Goal: Entertainment & Leisure: Consume media (video, audio)

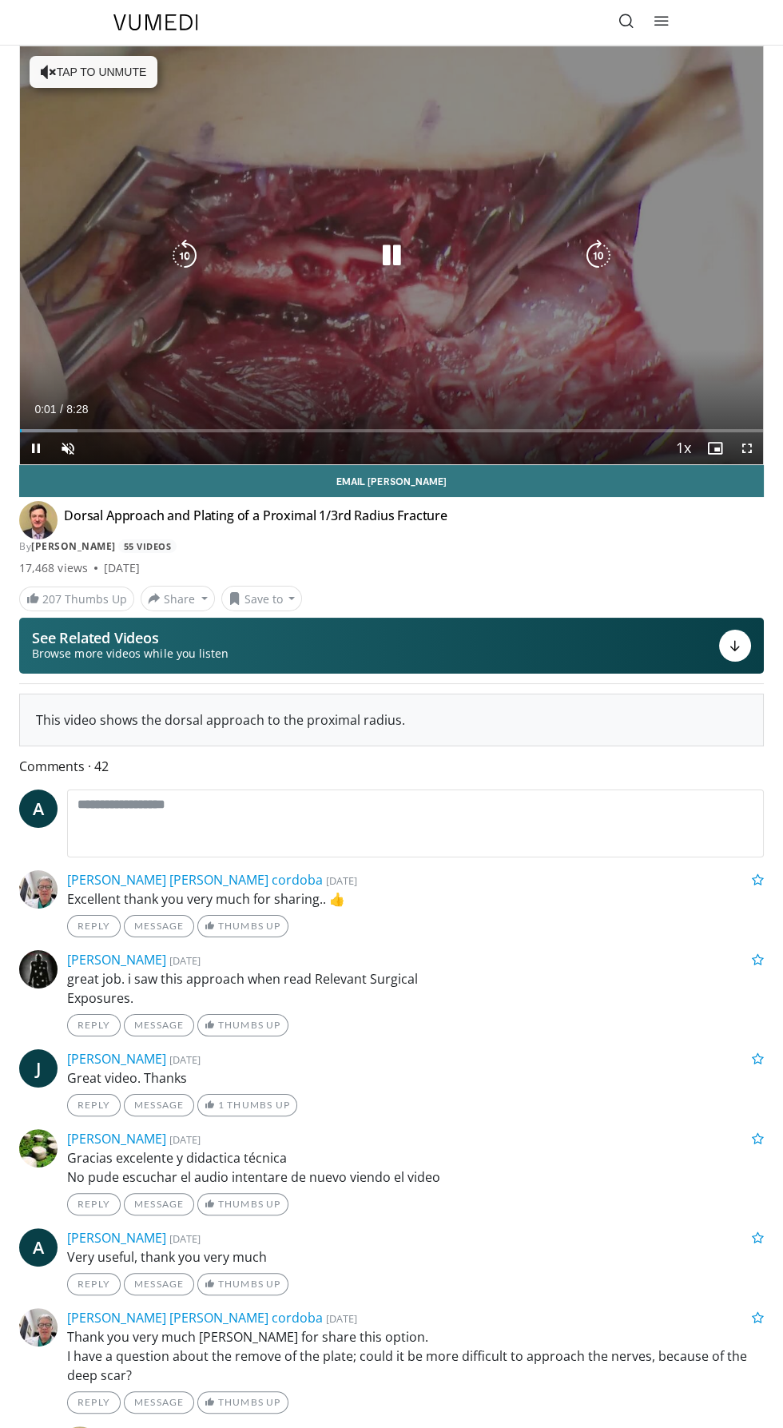
click at [153, 50] on div "10 seconds Tap to unmute" at bounding box center [391, 255] width 743 height 418
click at [123, 74] on div "10 seconds Tap to unmute" at bounding box center [391, 255] width 743 height 418
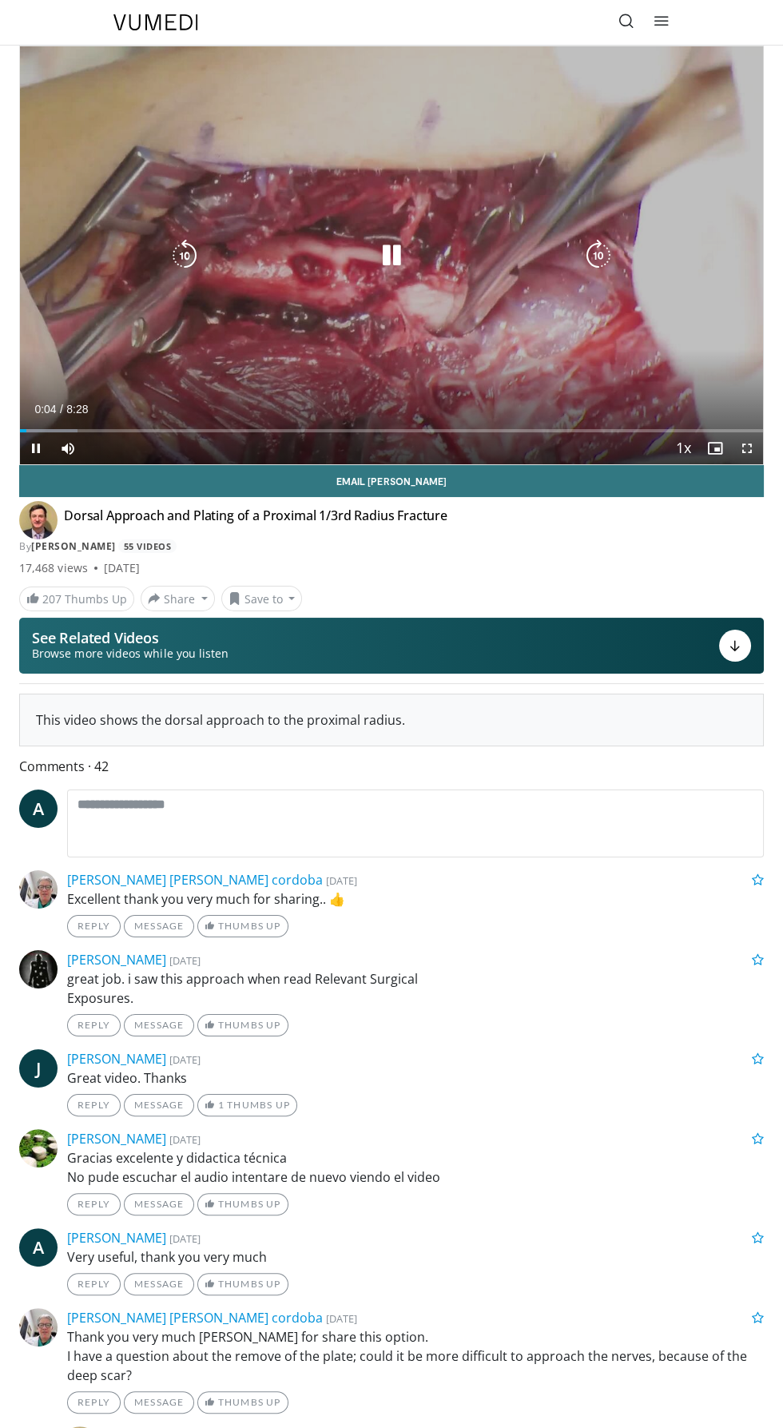
click at [706, 309] on div "10 seconds Tap to unmute" at bounding box center [391, 255] width 743 height 418
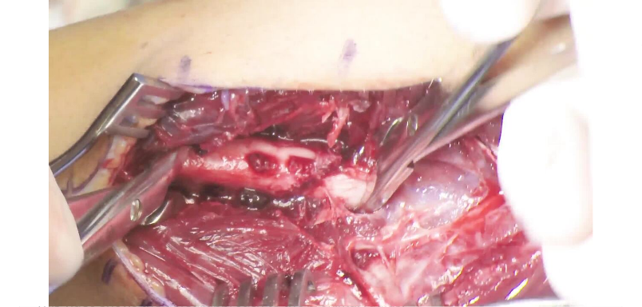
click at [318, 143] on icon "Video Player" at bounding box center [321, 153] width 32 height 32
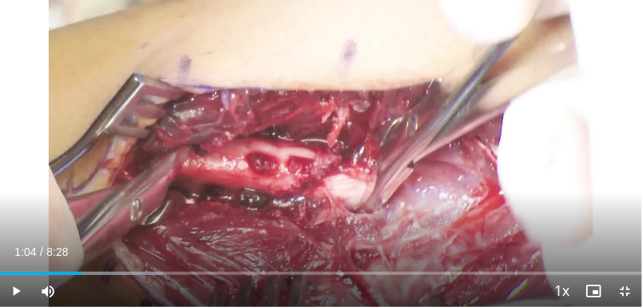
click at [321, 128] on div "10 seconds Tap to unmute" at bounding box center [321, 153] width 642 height 307
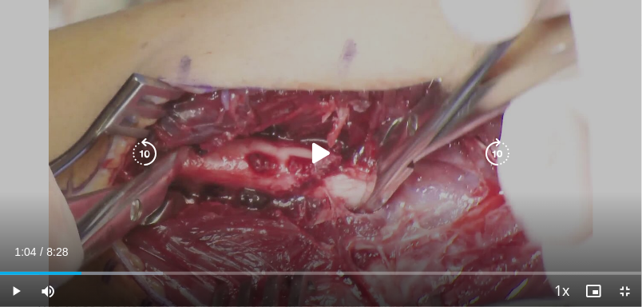
click at [323, 141] on icon "Video Player" at bounding box center [321, 153] width 32 height 32
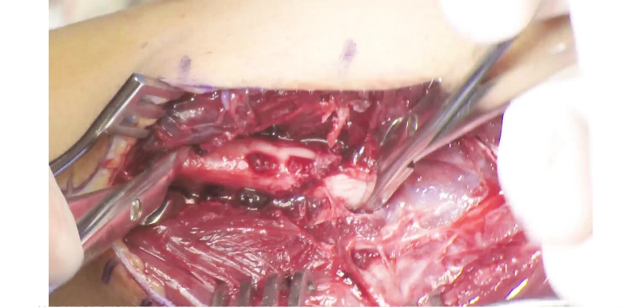
click at [326, 140] on icon "Video Player" at bounding box center [321, 153] width 32 height 32
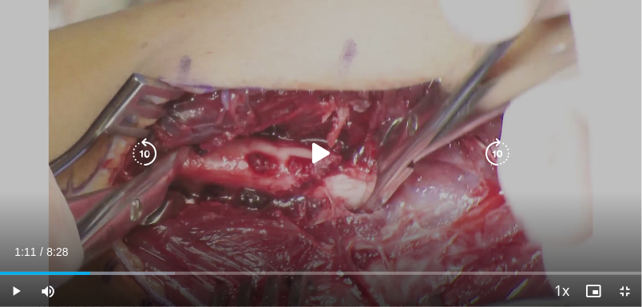
click at [322, 148] on icon "Video Player" at bounding box center [321, 153] width 32 height 32
click at [329, 148] on icon "Video Player" at bounding box center [321, 153] width 32 height 32
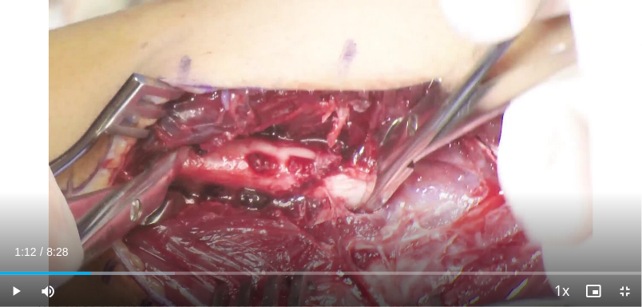
click at [329, 155] on icon "Video Player" at bounding box center [321, 153] width 32 height 32
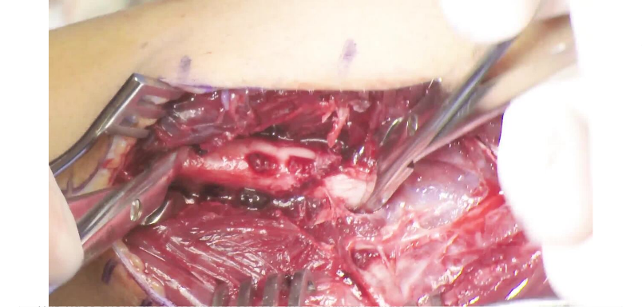
click at [419, 97] on div "10 seconds Tap to unmute" at bounding box center [321, 153] width 642 height 307
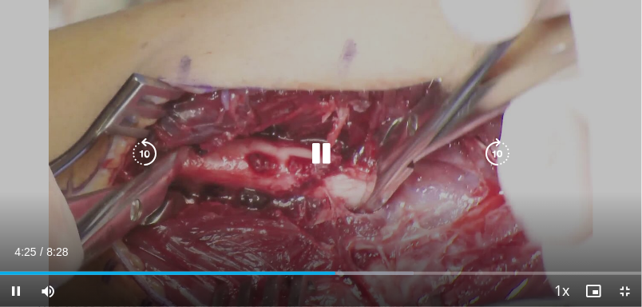
click at [427, 78] on div "10 seconds Tap to unmute" at bounding box center [321, 153] width 642 height 307
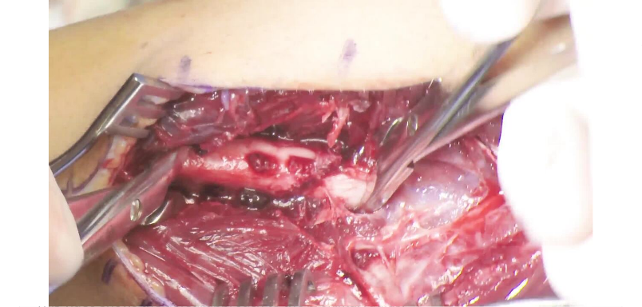
click at [391, 85] on div "10 seconds Tap to unmute" at bounding box center [321, 153] width 642 height 307
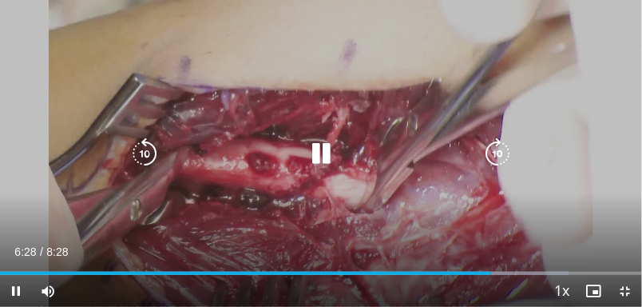
click at [396, 74] on div "10 seconds Tap to unmute" at bounding box center [321, 153] width 642 height 307
click at [312, 143] on icon "Video Player" at bounding box center [321, 153] width 32 height 32
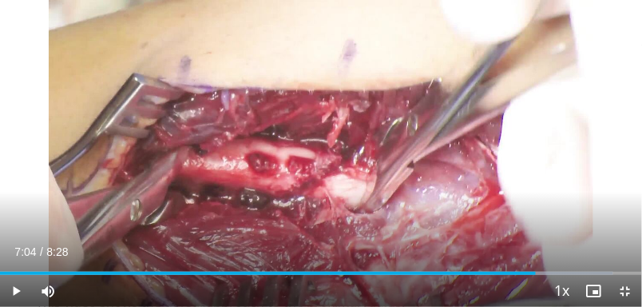
click at [360, 80] on div "10 seconds Tap to unmute" at bounding box center [321, 153] width 642 height 307
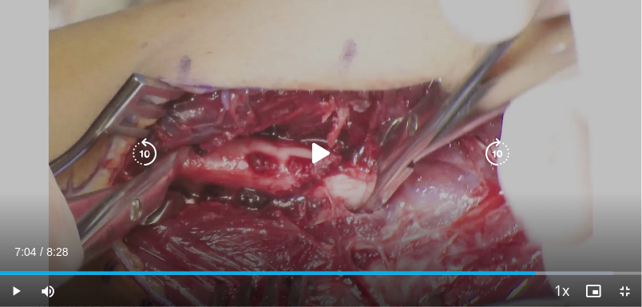
click at [331, 149] on icon "Video Player" at bounding box center [321, 153] width 32 height 32
click at [343, 70] on div "10 seconds Tap to unmute" at bounding box center [321, 153] width 642 height 307
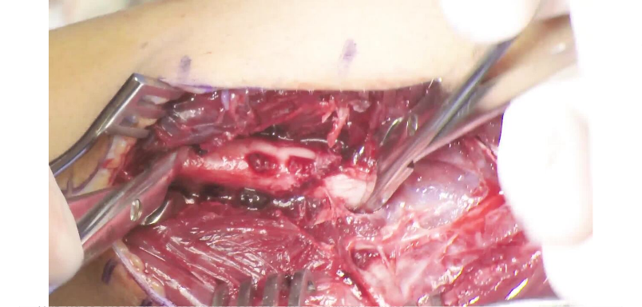
click at [373, 84] on div "10 seconds Tap to unmute" at bounding box center [321, 153] width 642 height 307
click at [382, 74] on div "10 seconds Tap to unmute" at bounding box center [321, 153] width 642 height 307
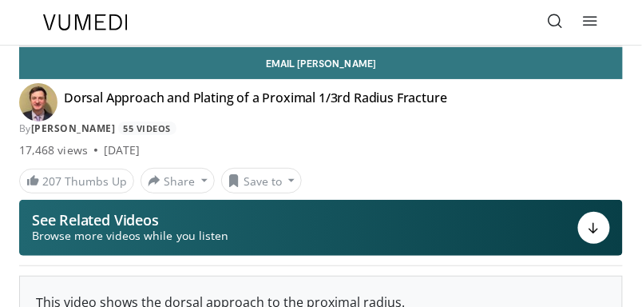
click at [622, 46] on div "10 seconds Tap to unmute" at bounding box center [321, 46] width 602 height 0
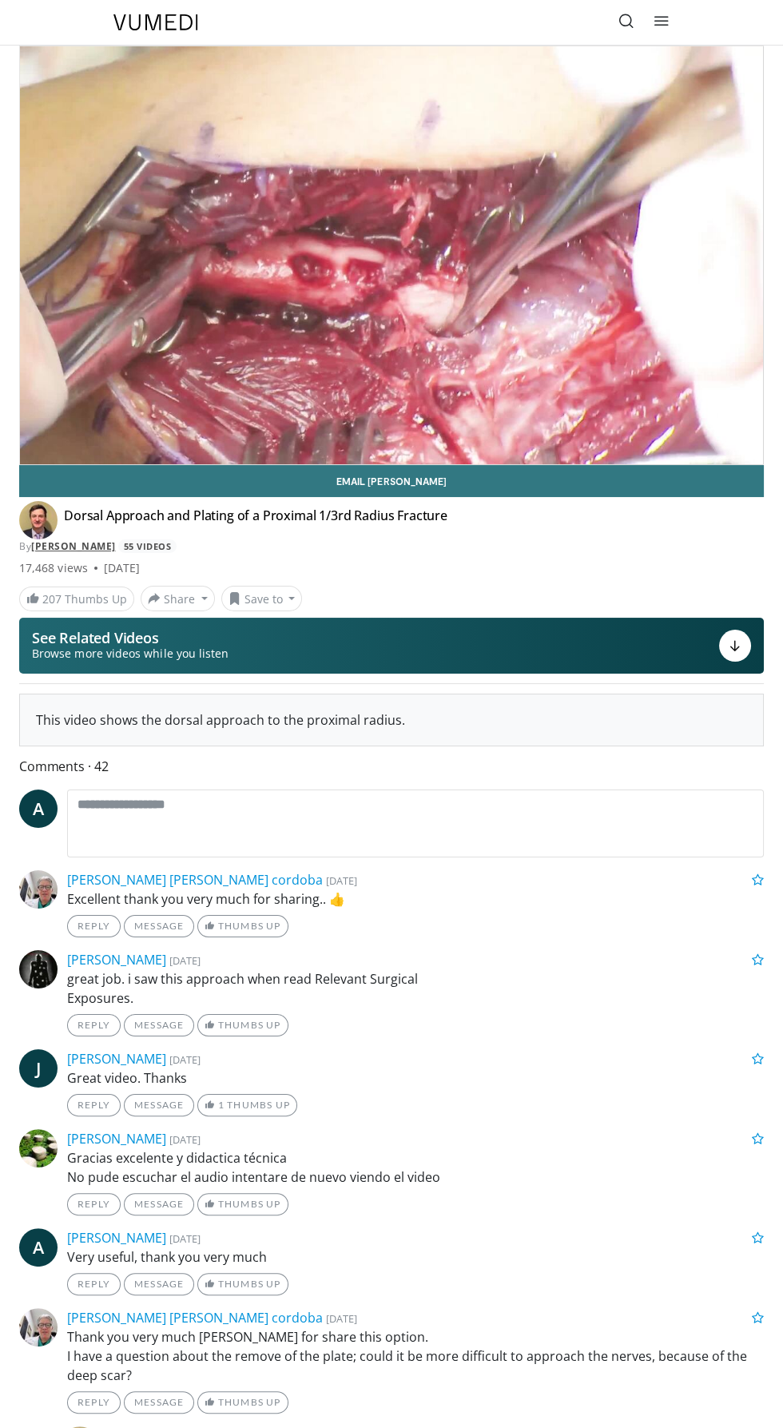
click at [105, 546] on link "David Tuckman" at bounding box center [73, 546] width 85 height 14
